Goal: Transaction & Acquisition: Subscribe to service/newsletter

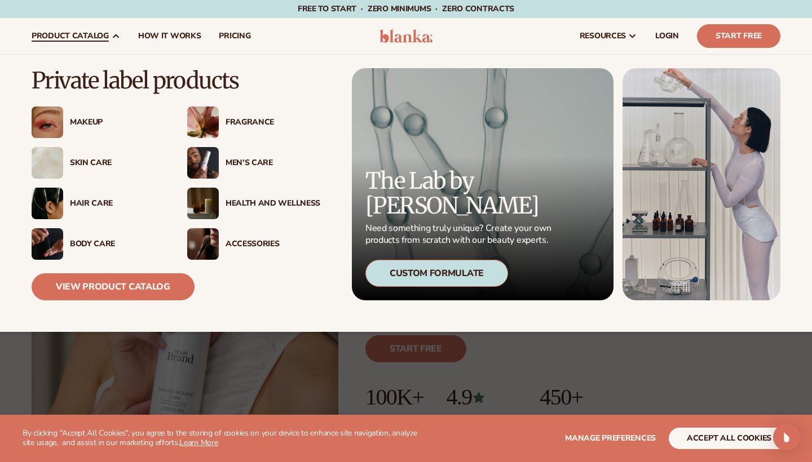
click at [104, 126] on div "Makeup" at bounding box center [117, 123] width 95 height 10
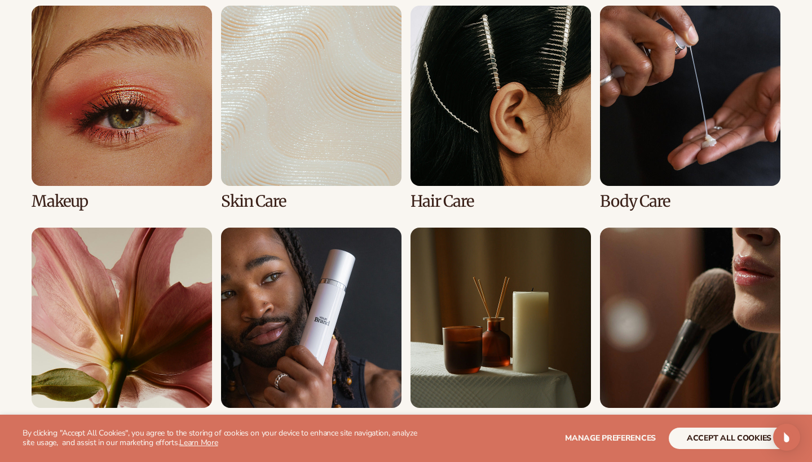
scroll to position [843, 0]
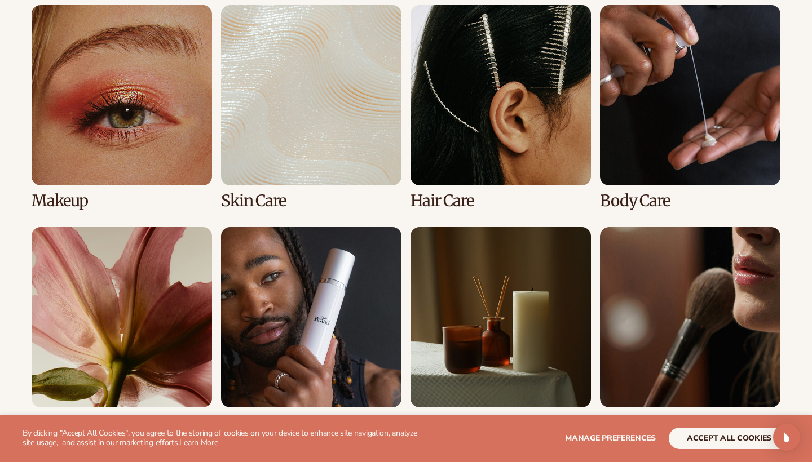
click at [88, 161] on link "1 / 8" at bounding box center [122, 107] width 180 height 205
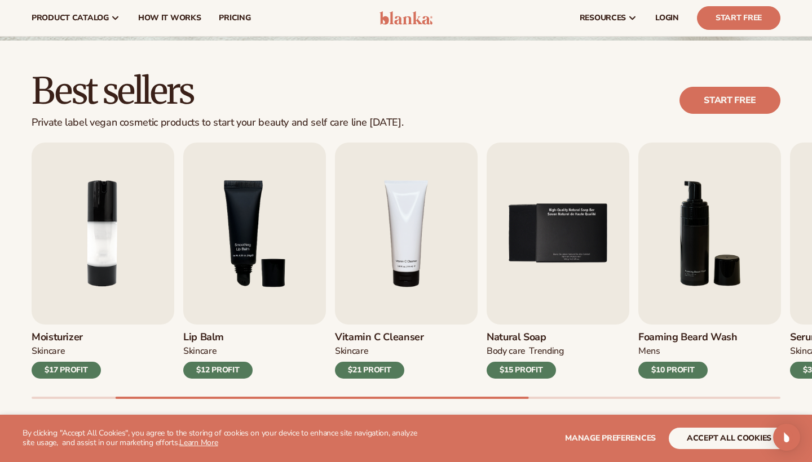
scroll to position [260, 0]
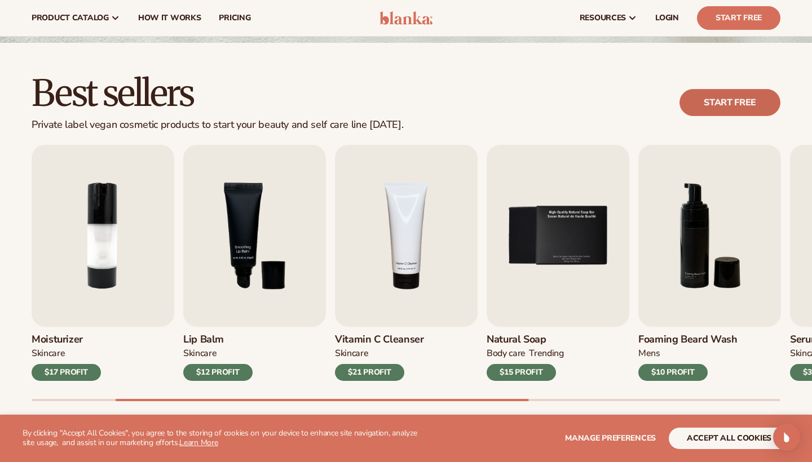
click at [715, 97] on link "Start free" at bounding box center [729, 102] width 101 height 27
